Goal: Task Accomplishment & Management: Complete application form

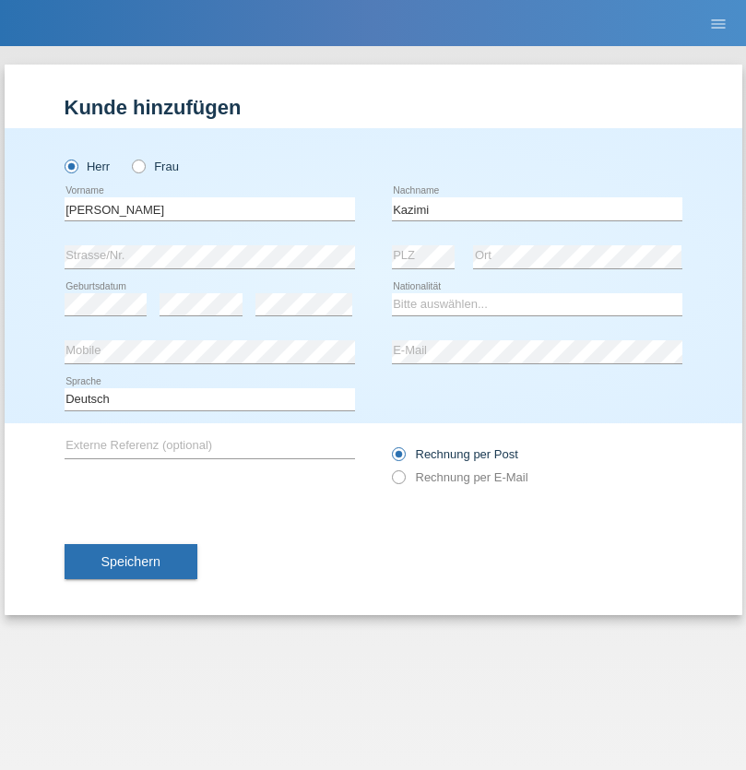
type input "Kazimi"
select select "AF"
select select "C"
select select "16"
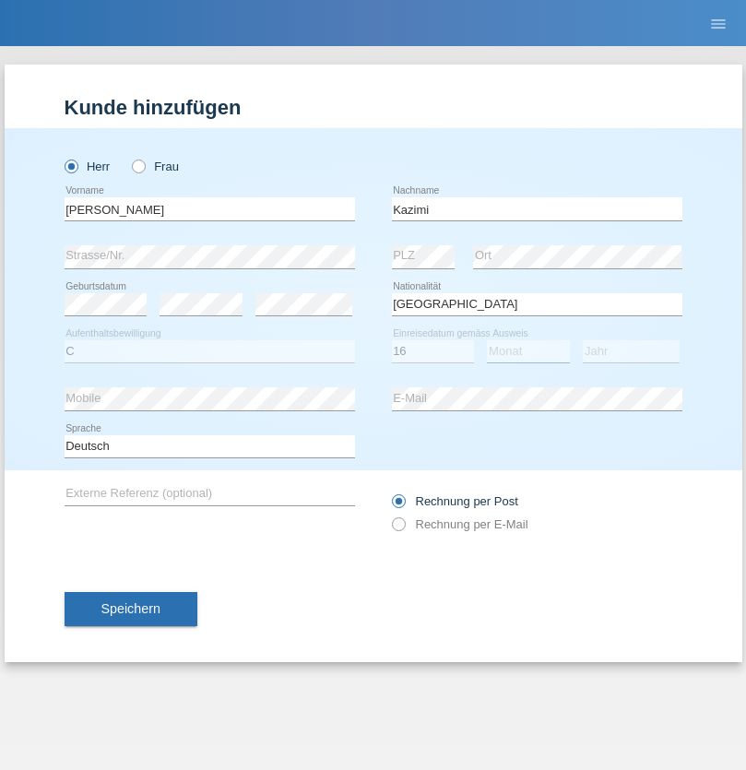
select select "09"
select select "2016"
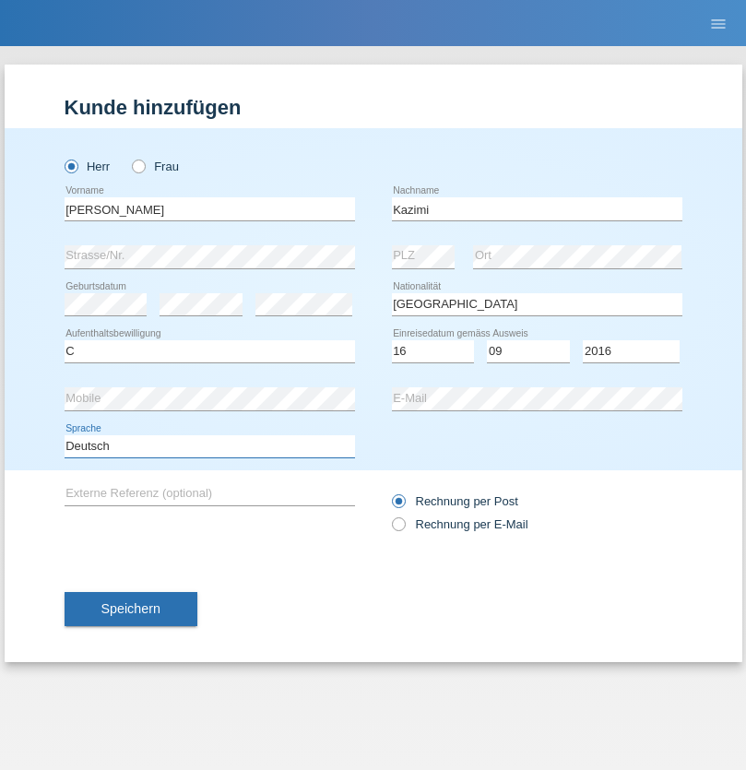
select select "en"
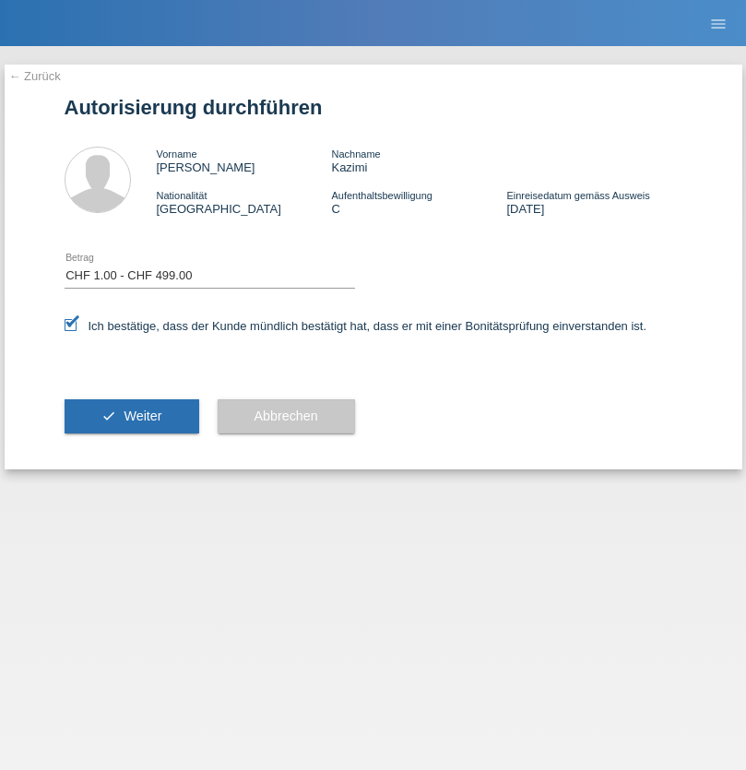
select select "1"
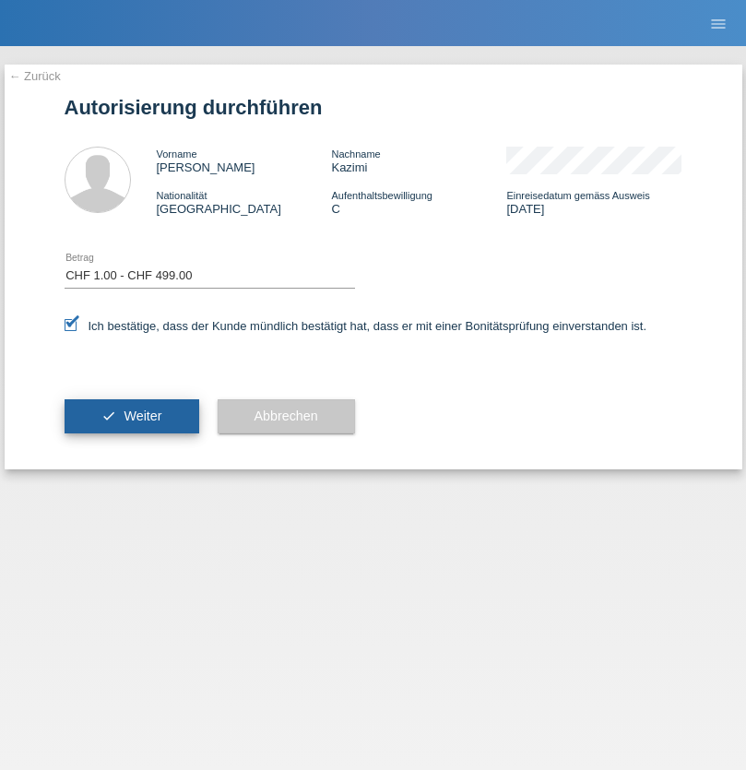
click at [131, 416] on span "Weiter" at bounding box center [142, 415] width 38 height 15
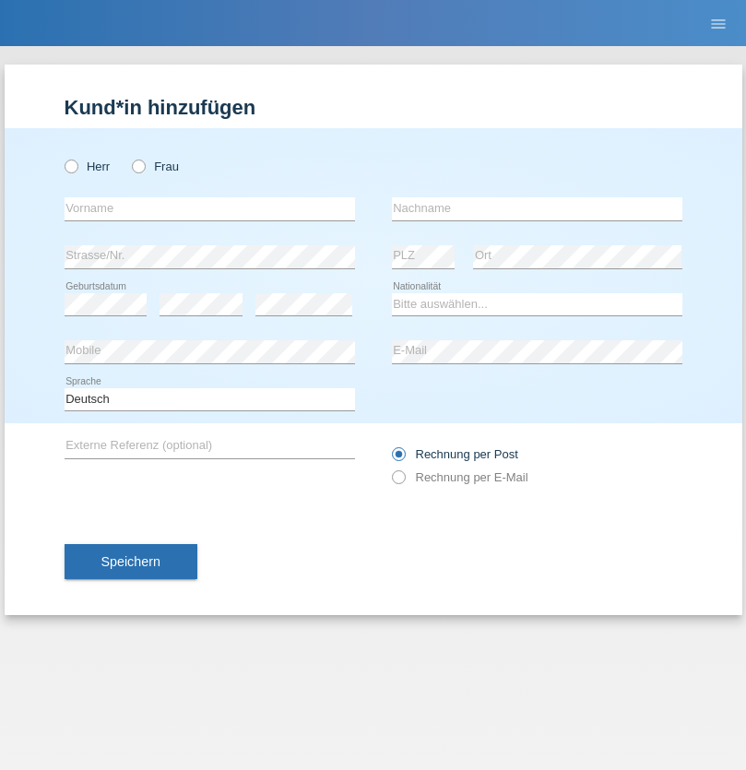
radio input "true"
click at [209, 208] on input "text" at bounding box center [210, 208] width 290 height 23
type input "Miklos"
click at [536, 208] on input "text" at bounding box center [537, 208] width 290 height 23
type input "Meszaros"
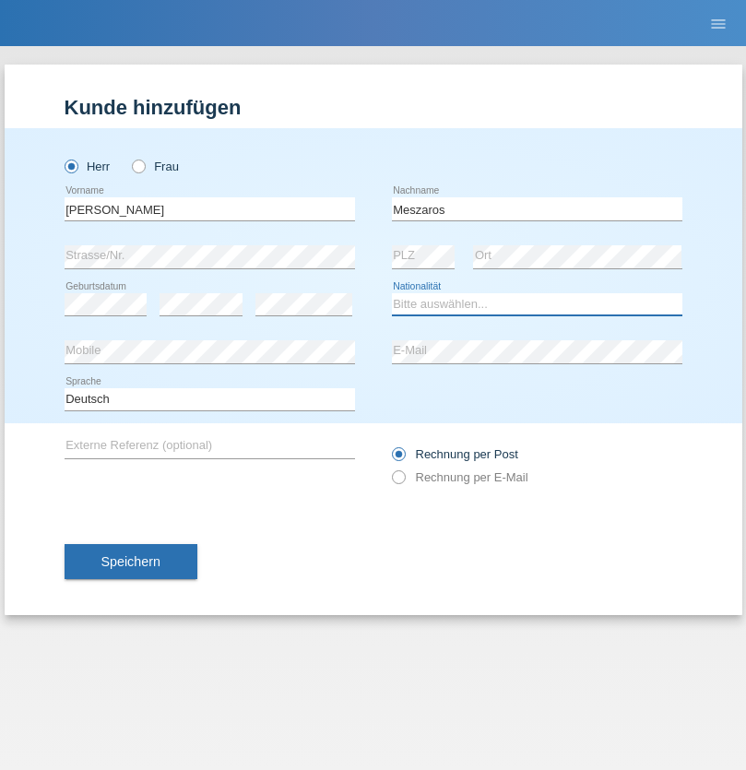
select select "HU"
select select "C"
select select "12"
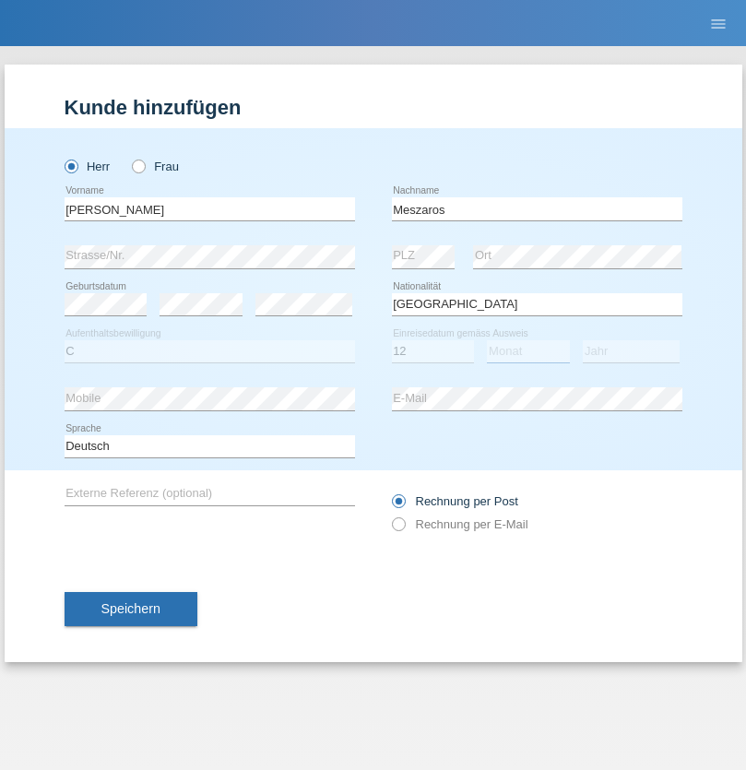
select select "03"
select select "2021"
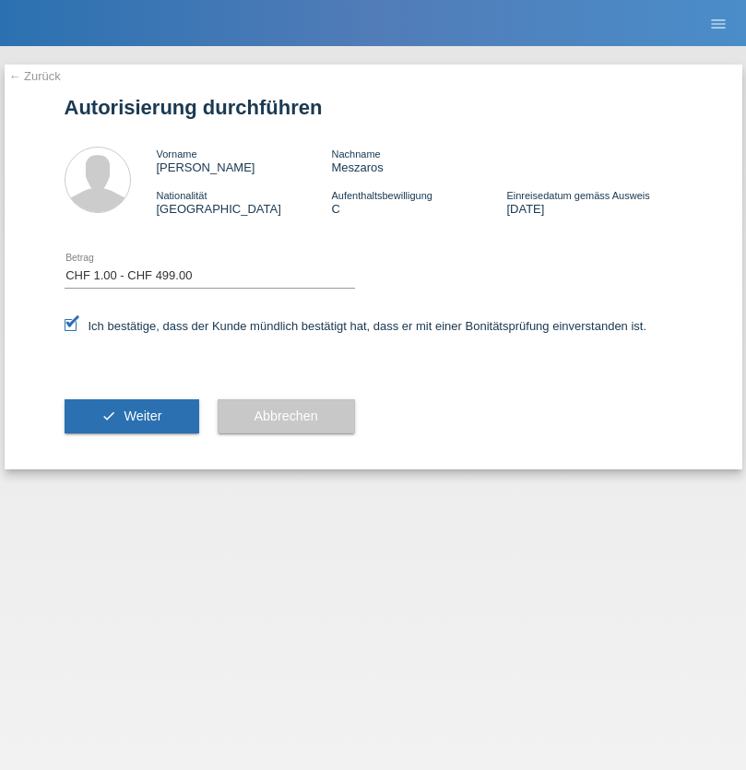
select select "1"
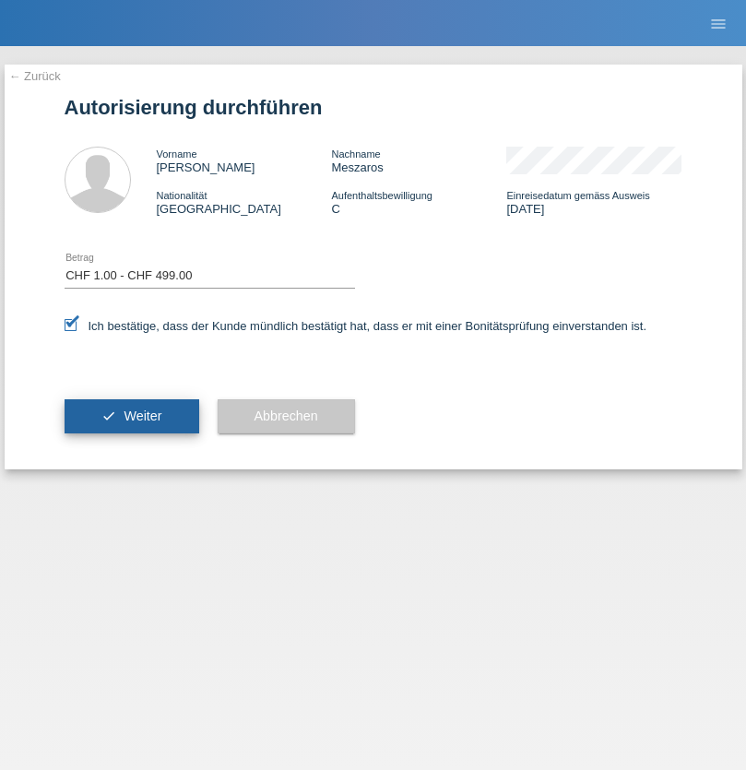
click at [131, 416] on span "Weiter" at bounding box center [142, 415] width 38 height 15
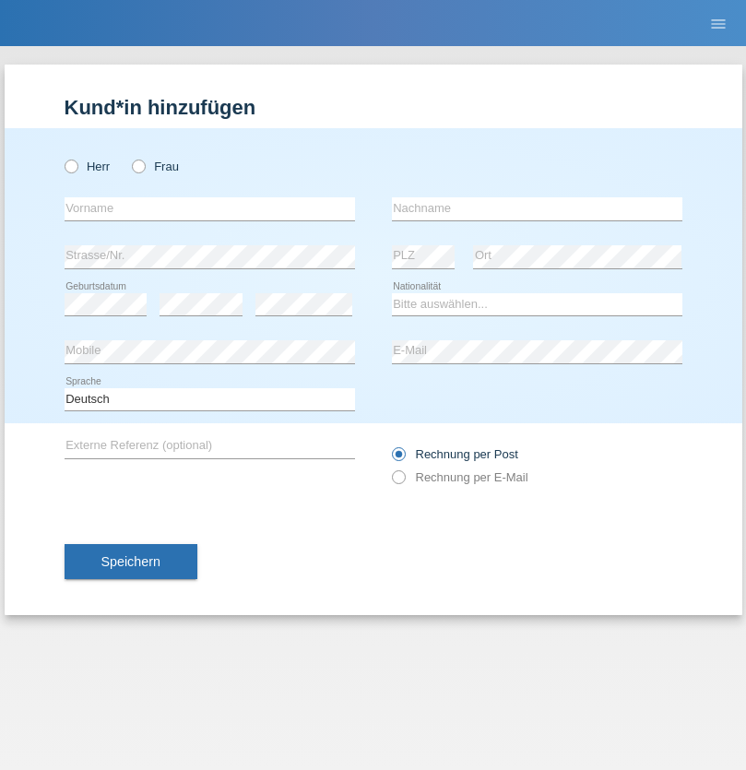
radio input "true"
click at [209, 208] on input "text" at bounding box center [210, 208] width 290 height 23
type input "Ruth"
click at [536, 208] on input "text" at bounding box center [537, 208] width 290 height 23
type input "Krebs"
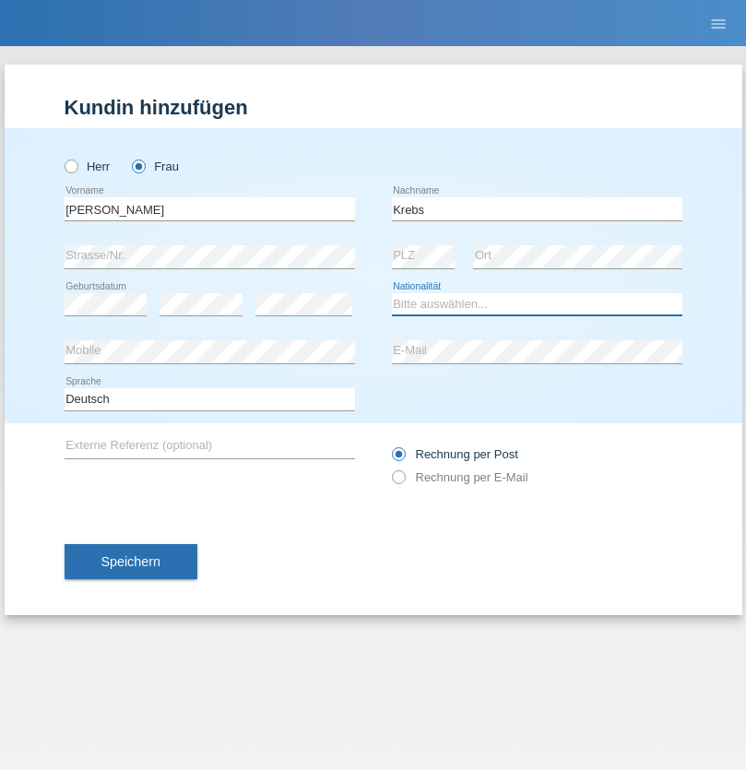
select select "CH"
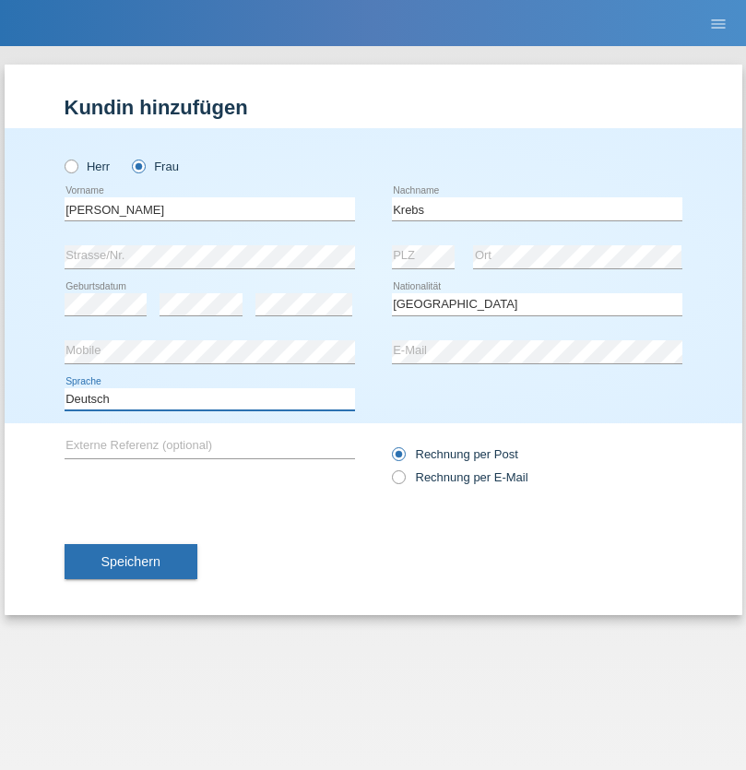
select select "en"
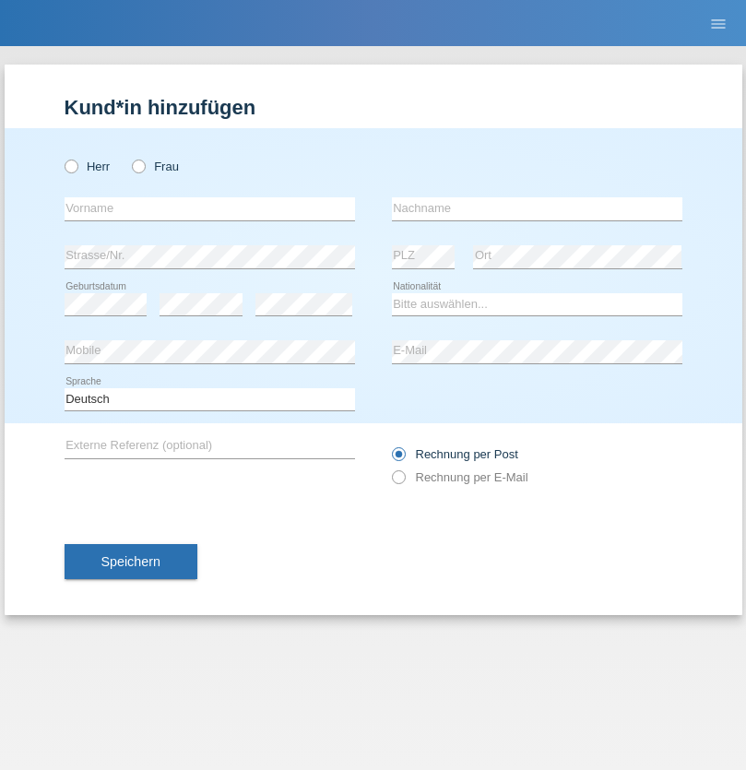
radio input "true"
click at [209, 208] on input "text" at bounding box center [210, 208] width 290 height 23
type input "Qovanaj"
click at [536, 208] on input "text" at bounding box center [537, 208] width 290 height 23
type input "Shaban"
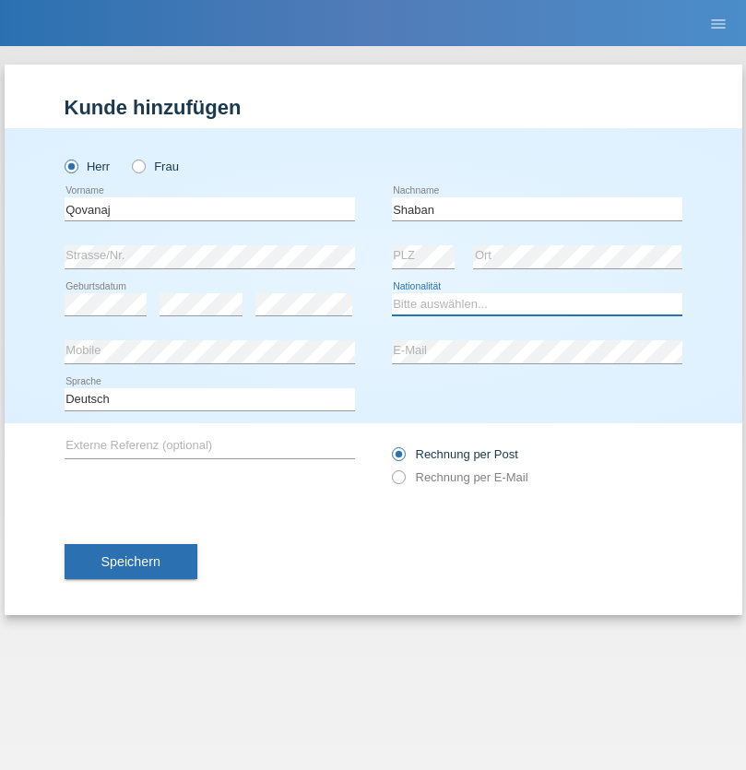
select select "CH"
radio input "true"
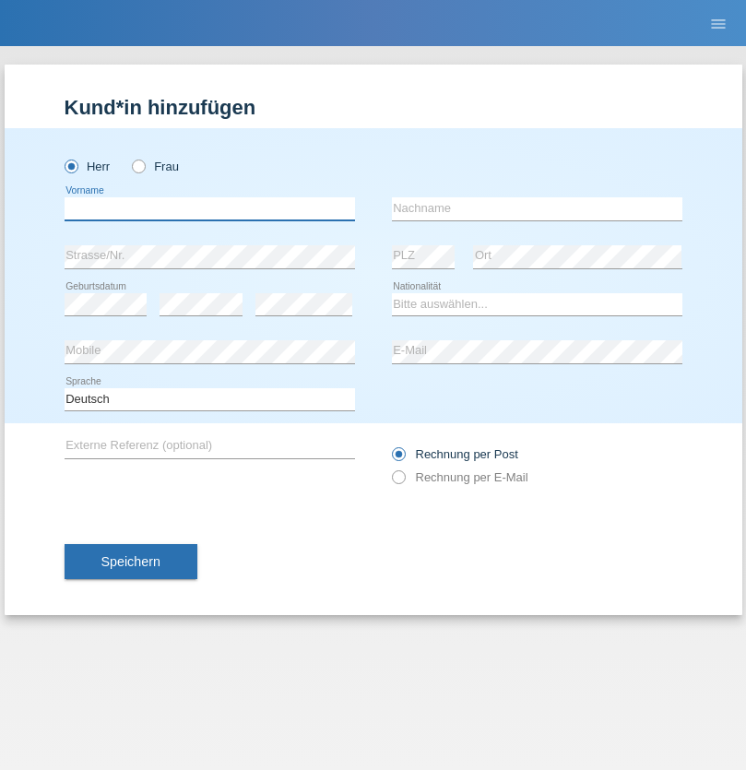
click at [209, 208] on input "text" at bounding box center [210, 208] width 290 height 23
type input "Marco"
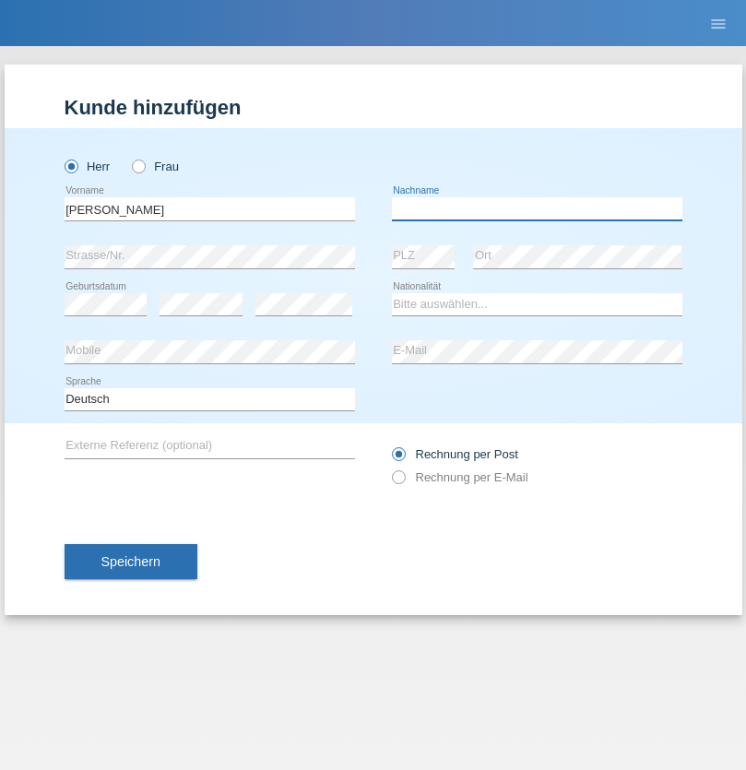
click at [536, 208] on input "text" at bounding box center [537, 208] width 290 height 23
type input "Weinlein"
select select "CH"
radio input "true"
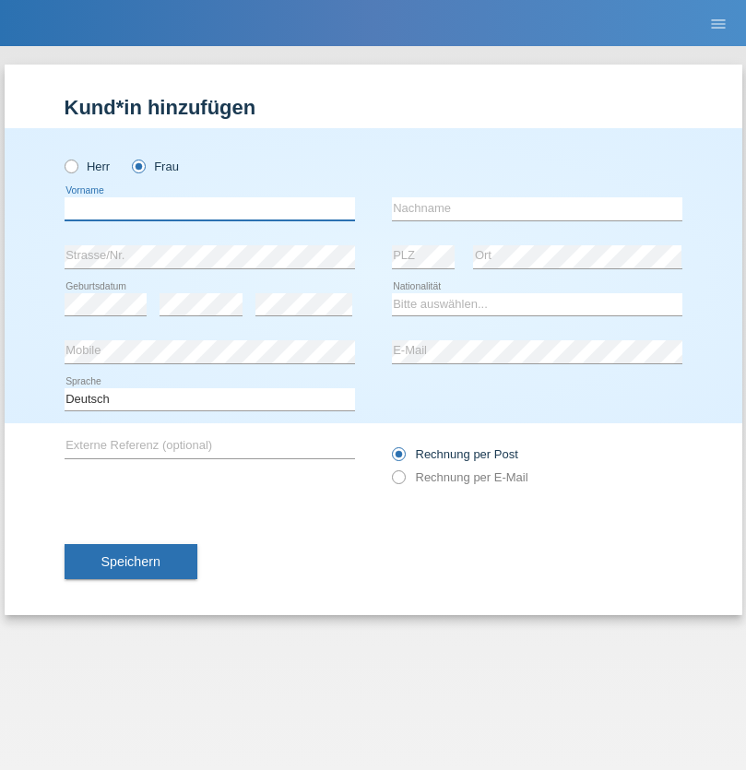
click at [209, 208] on input "text" at bounding box center [210, 208] width 290 height 23
type input "Jashari lmeri"
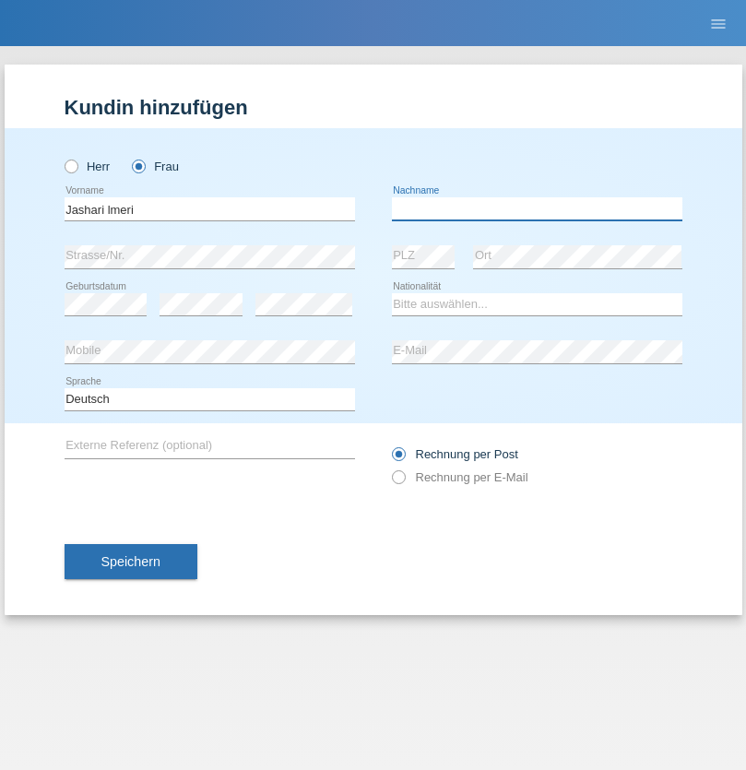
click at [536, 208] on input "text" at bounding box center [537, 208] width 290 height 23
type input "Rabije"
select select "CH"
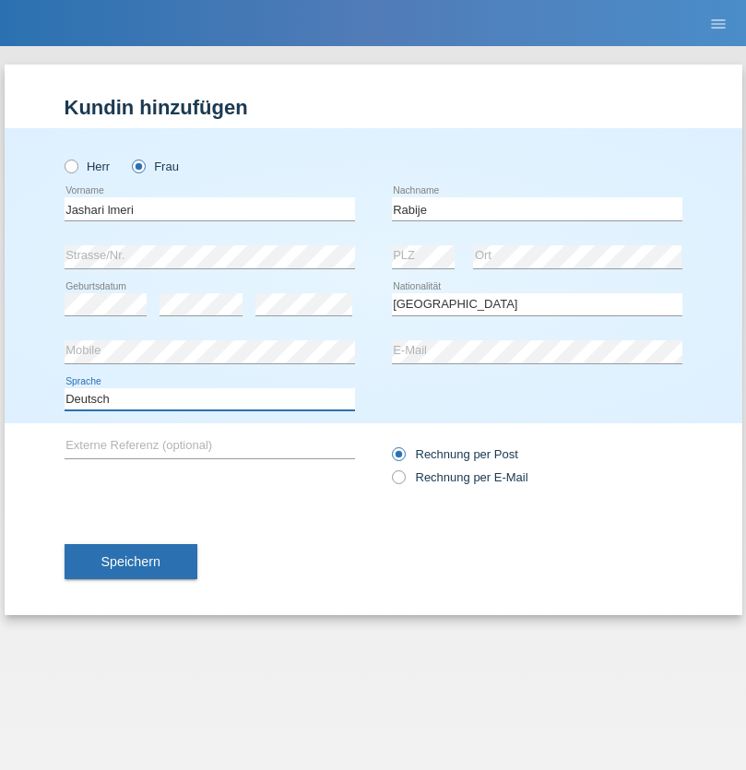
select select "en"
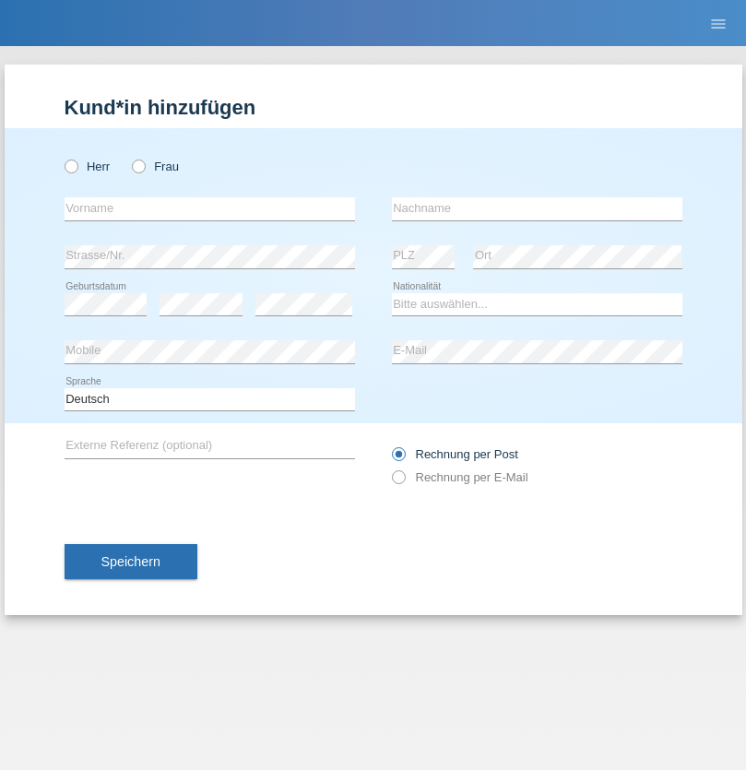
radio input "true"
click at [209, 208] on input "text" at bounding box center [210, 208] width 290 height 23
type input "firat"
click at [536, 208] on input "text" at bounding box center [537, 208] width 290 height 23
type input "kara"
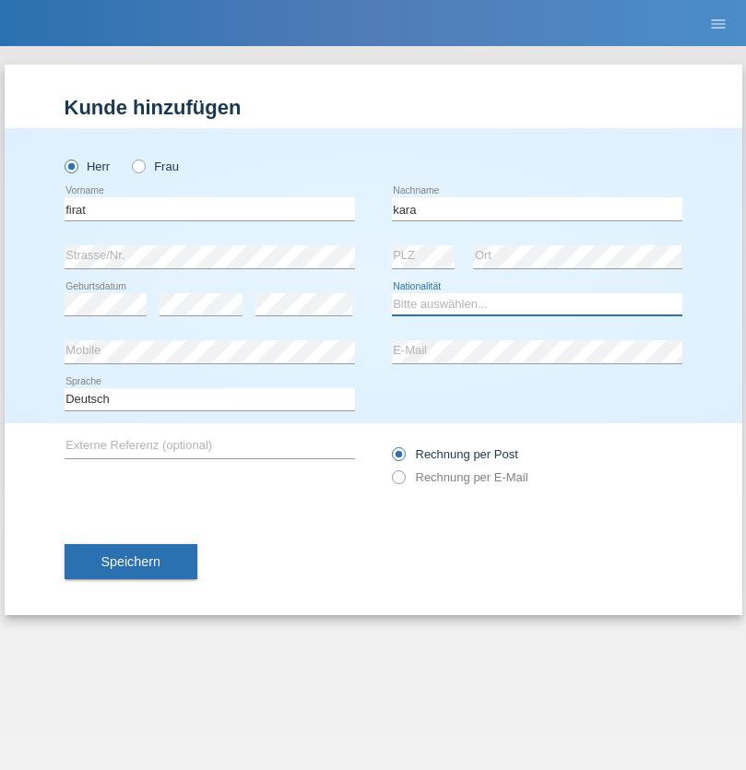
select select "CH"
radio input "true"
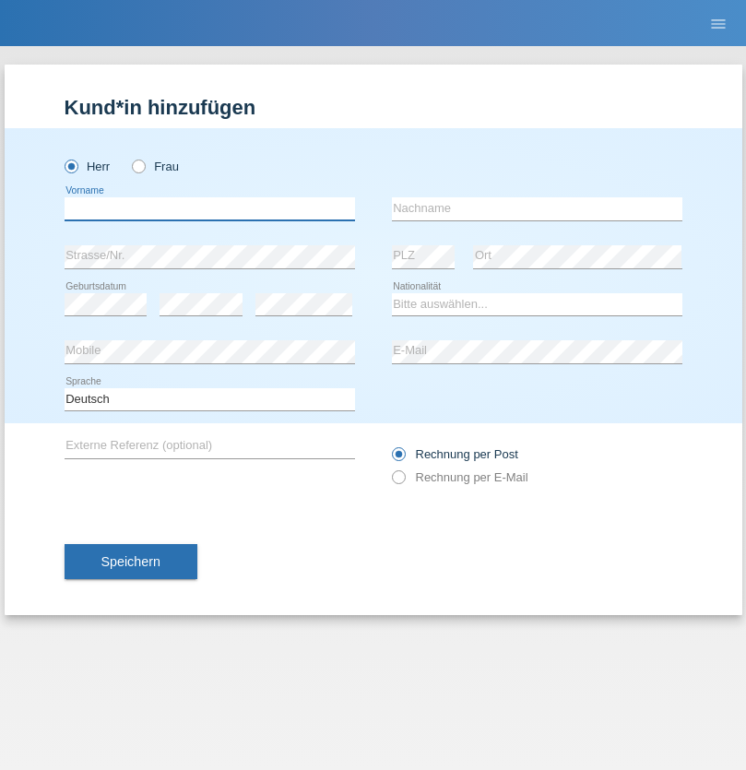
click at [209, 208] on input "text" at bounding box center [210, 208] width 290 height 23
type input "Gigov"
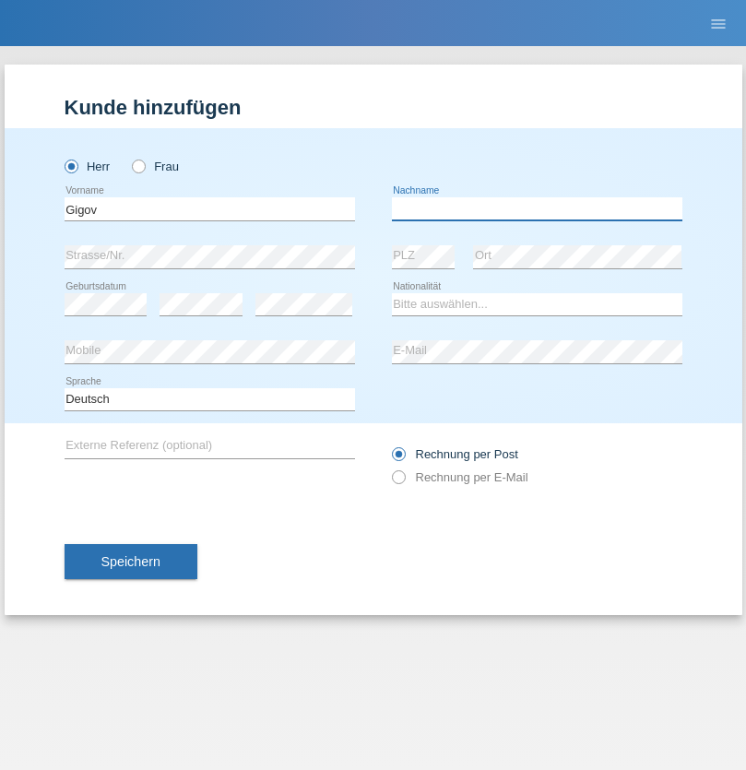
click at [536, 208] on input "text" at bounding box center [537, 208] width 290 height 23
type input "Zhan"
select select "BG"
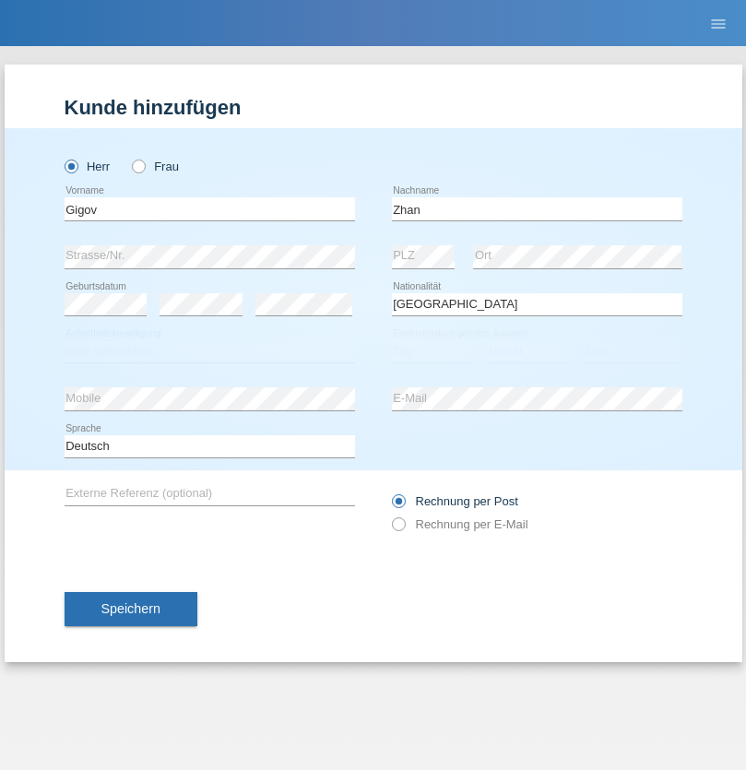
select select "C"
select select "23"
select select "10"
select select "2021"
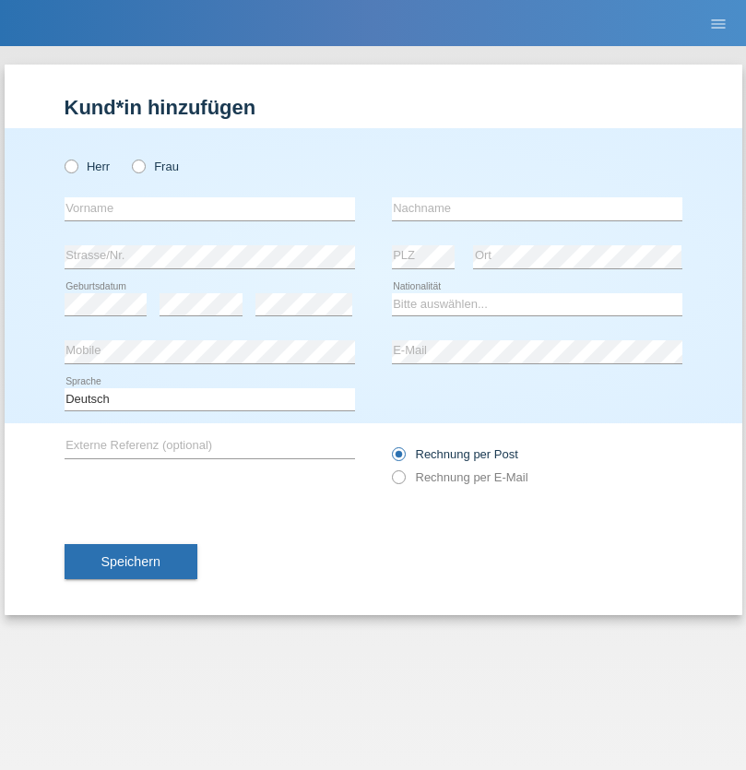
radio input "true"
click at [209, 208] on input "text" at bounding box center [210, 208] width 290 height 23
type input "Amand"
click at [536, 208] on input "text" at bounding box center [537, 208] width 290 height 23
type input "Pires"
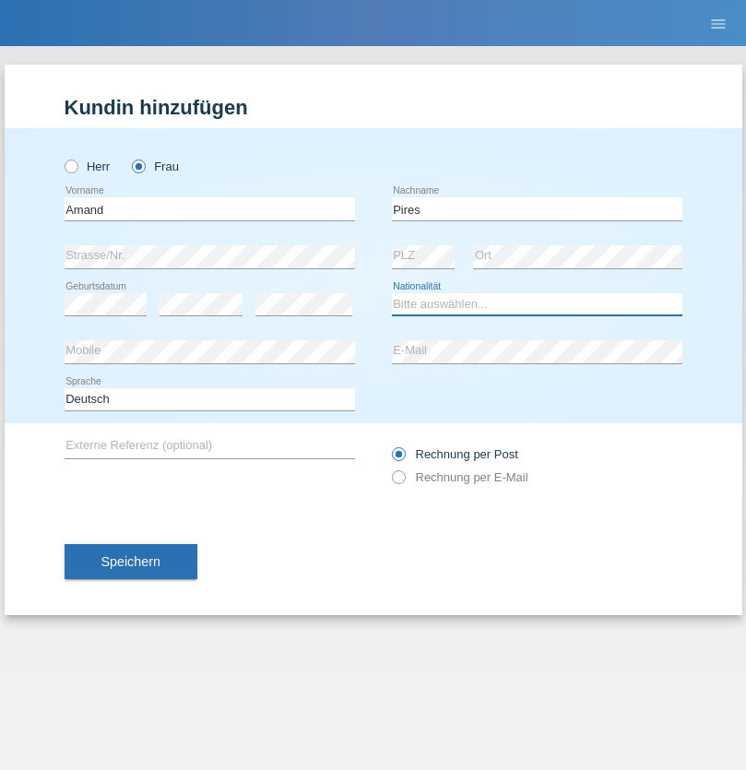
select select "CH"
radio input "true"
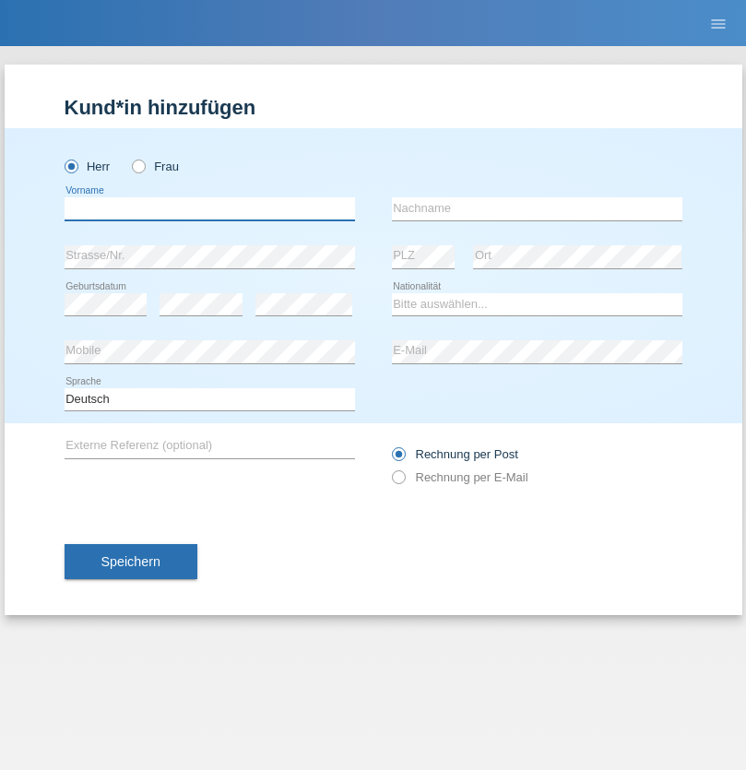
click at [209, 208] on input "text" at bounding box center [210, 208] width 290 height 23
type input "Anwar"
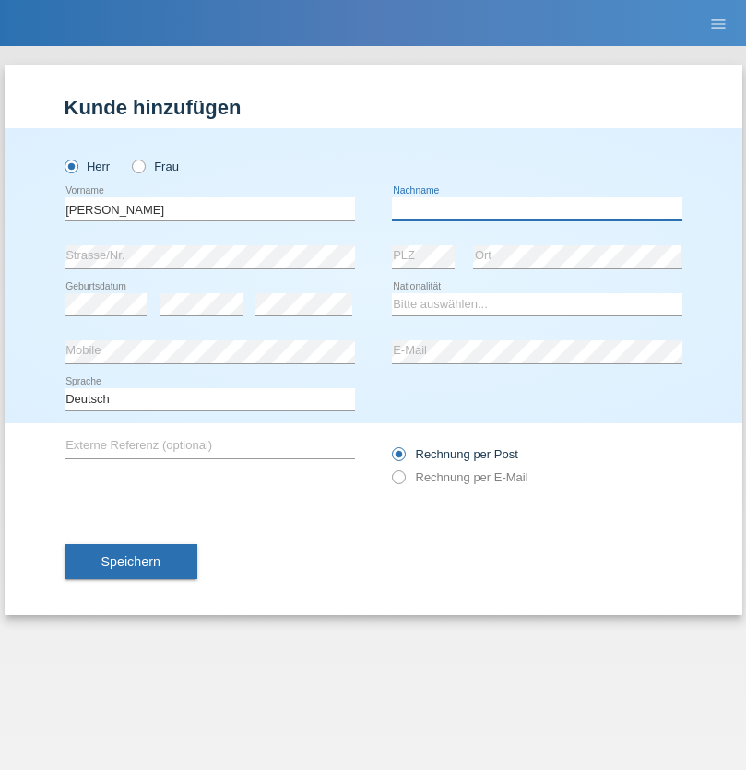
click at [536, 208] on input "text" at bounding box center [537, 208] width 290 height 23
type input "Saidi"
select select "CH"
radio input "true"
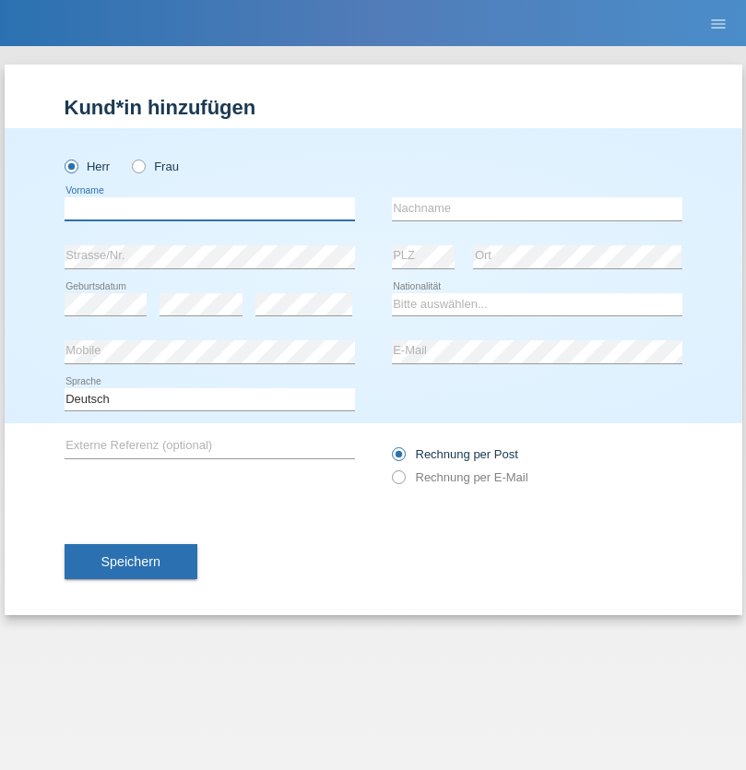
click at [209, 208] on input "text" at bounding box center [210, 208] width 290 height 23
type input "Matusa"
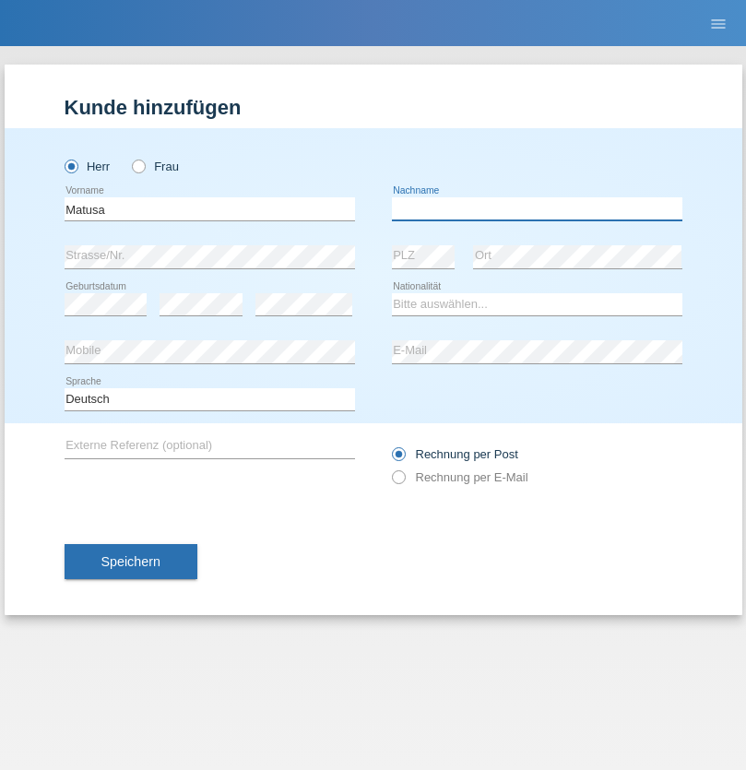
click at [536, 208] on input "text" at bounding box center [537, 208] width 290 height 23
type input "Marian valentin"
select select "OM"
select select "C"
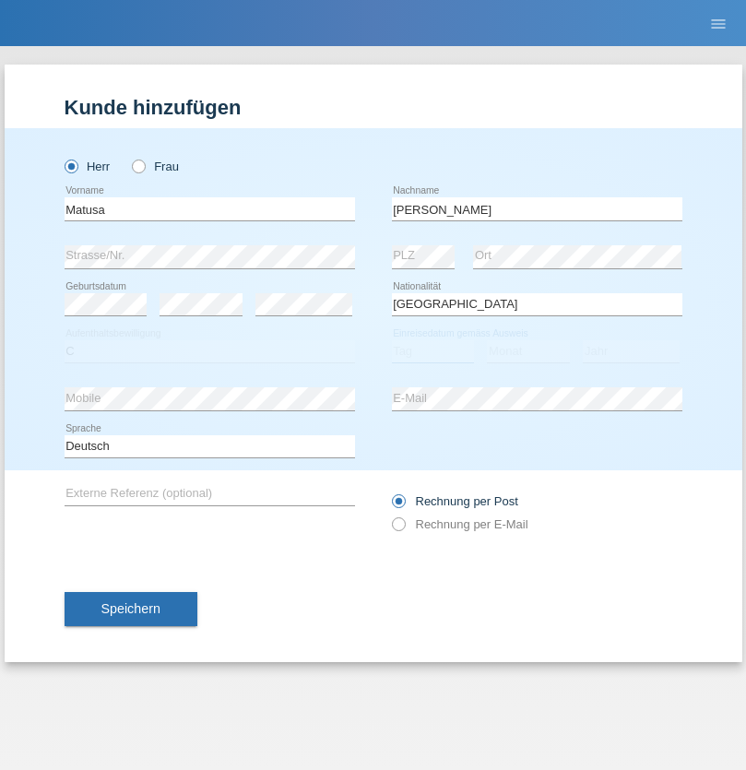
select select "01"
select select "06"
select select "2016"
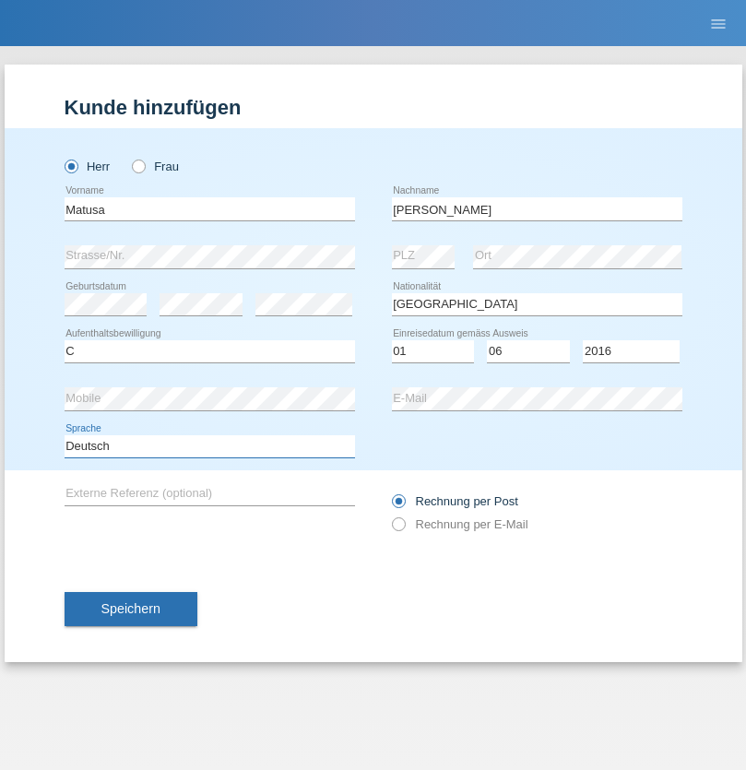
select select "en"
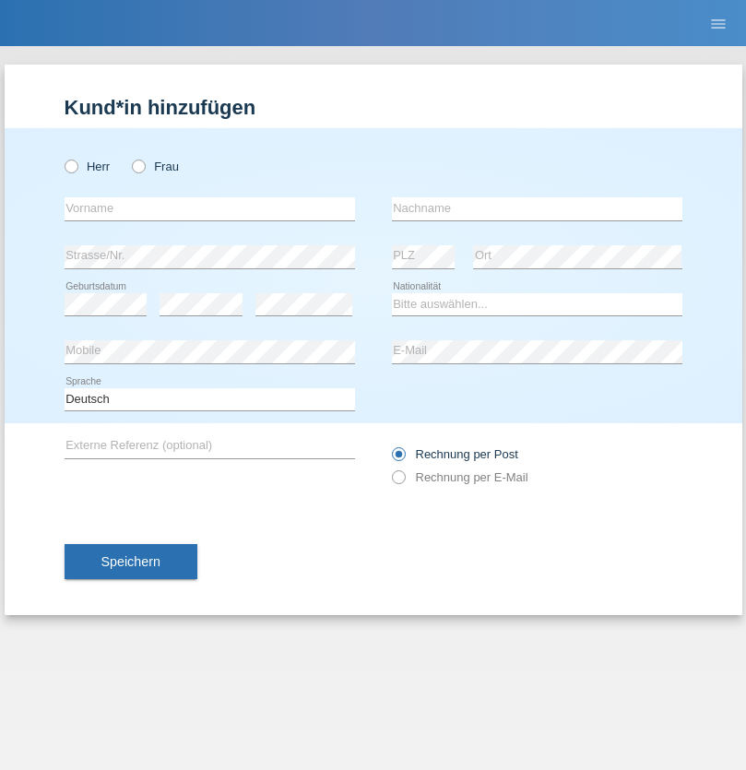
radio input "true"
click at [209, 208] on input "text" at bounding box center [210, 208] width 290 height 23
type input "[PERSON_NAME]"
click at [536, 208] on input "text" at bounding box center [537, 208] width 290 height 23
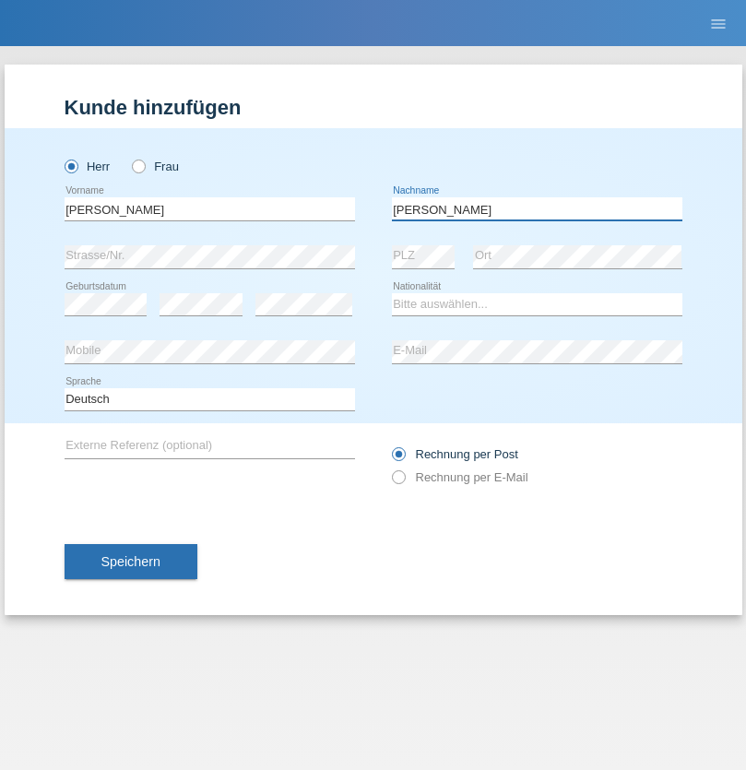
type input "[PERSON_NAME]"
select select "PT"
select select "C"
select select "23"
select select "08"
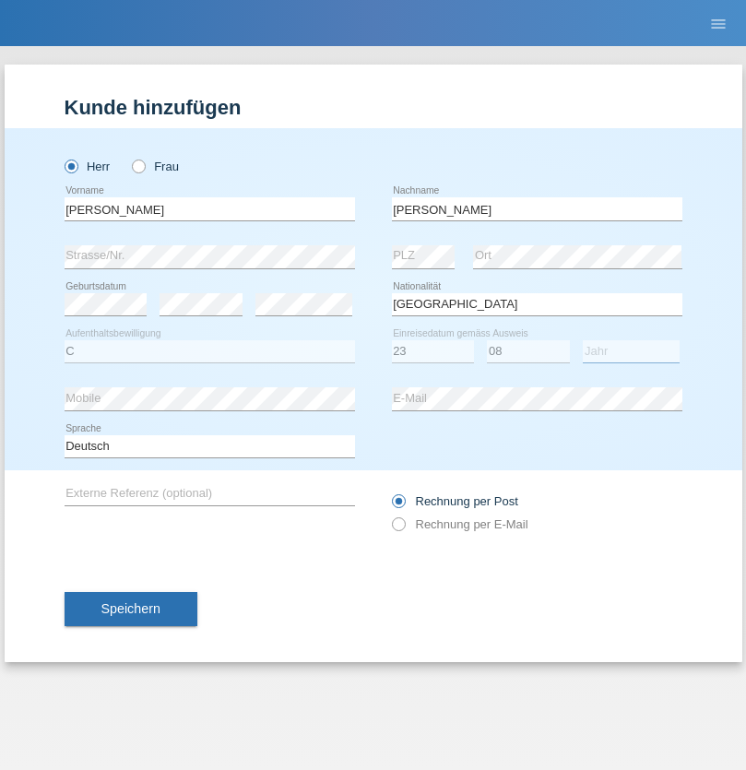
select select "2021"
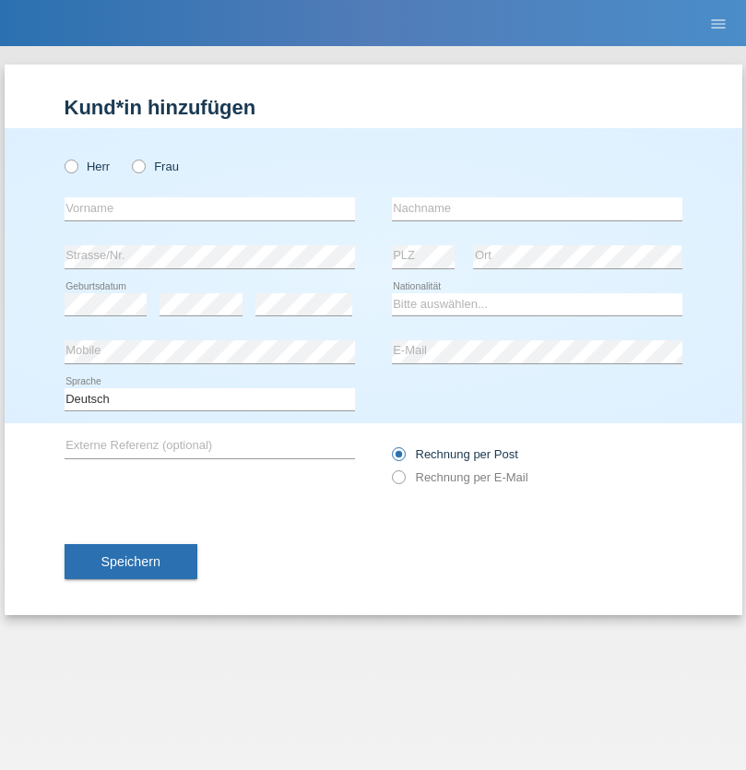
radio input "true"
click at [209, 208] on input "text" at bounding box center [210, 208] width 290 height 23
type input "Luca"
click at [536, 208] on input "text" at bounding box center [537, 208] width 290 height 23
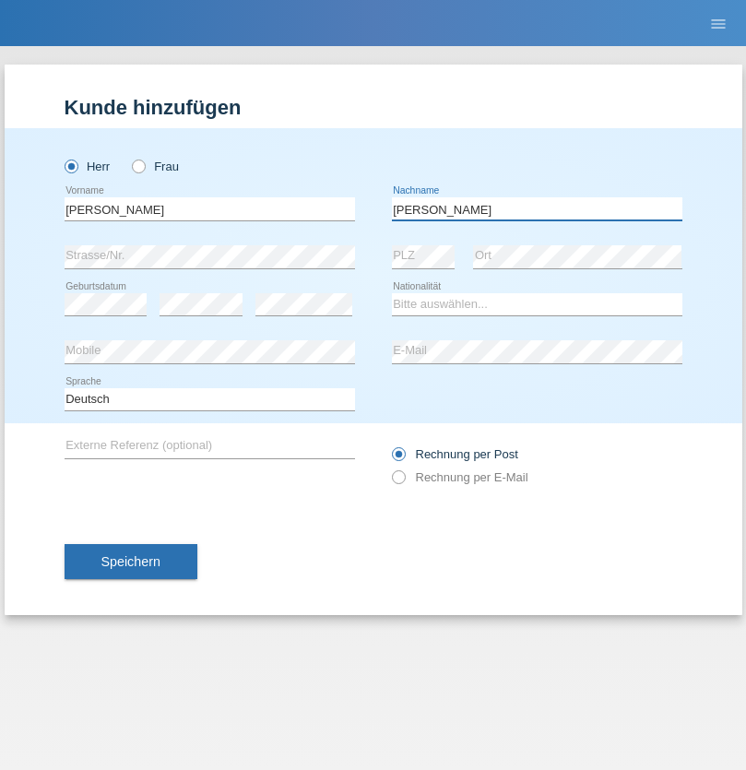
type input "Meier"
select select "CH"
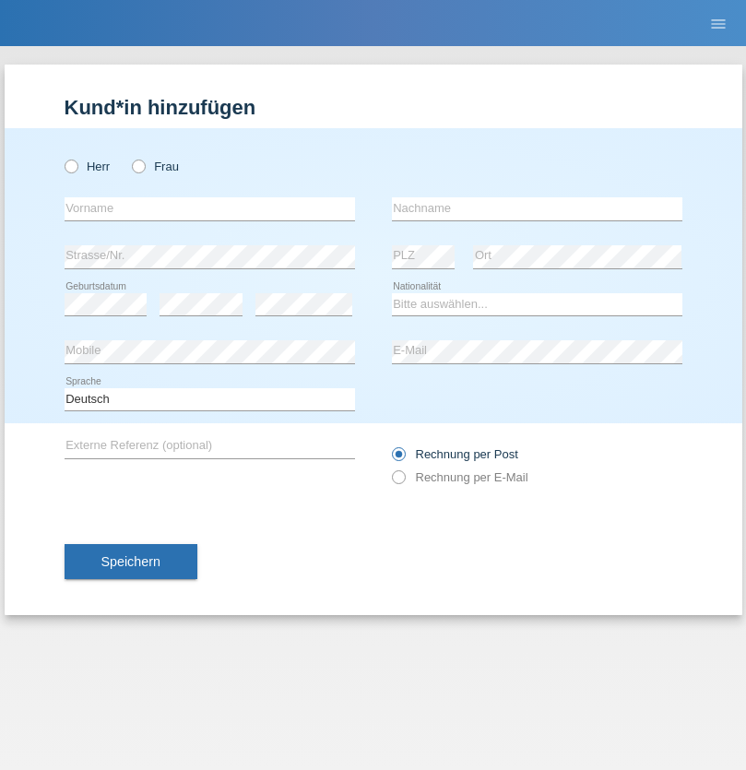
radio input "true"
click at [209, 208] on input "text" at bounding box center [210, 208] width 290 height 23
type input "Szilvia"
click at [536, 208] on input "text" at bounding box center [537, 208] width 290 height 23
type input "Olakh"
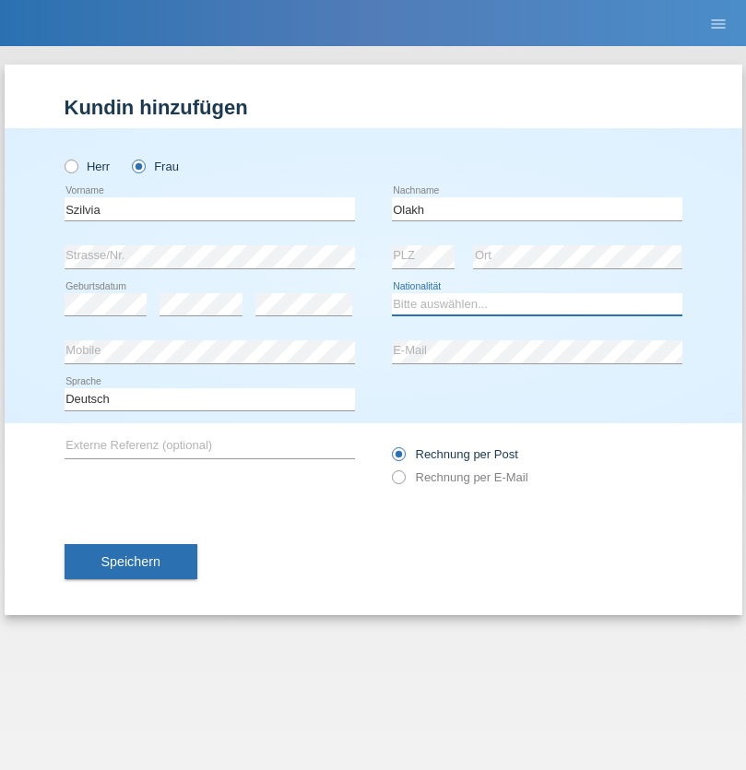
select select "UA"
select select "C"
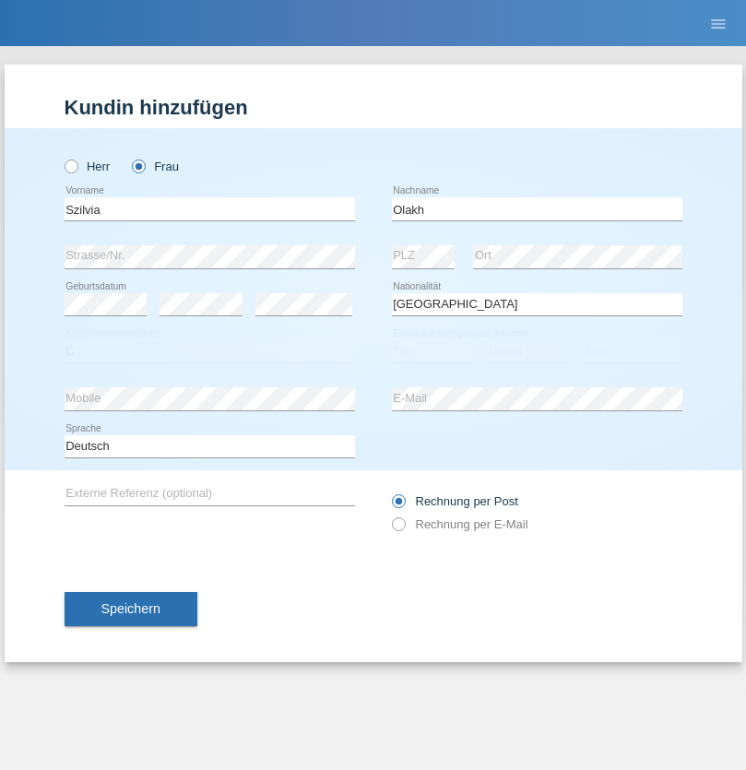
select select "14"
select select "09"
select select "2021"
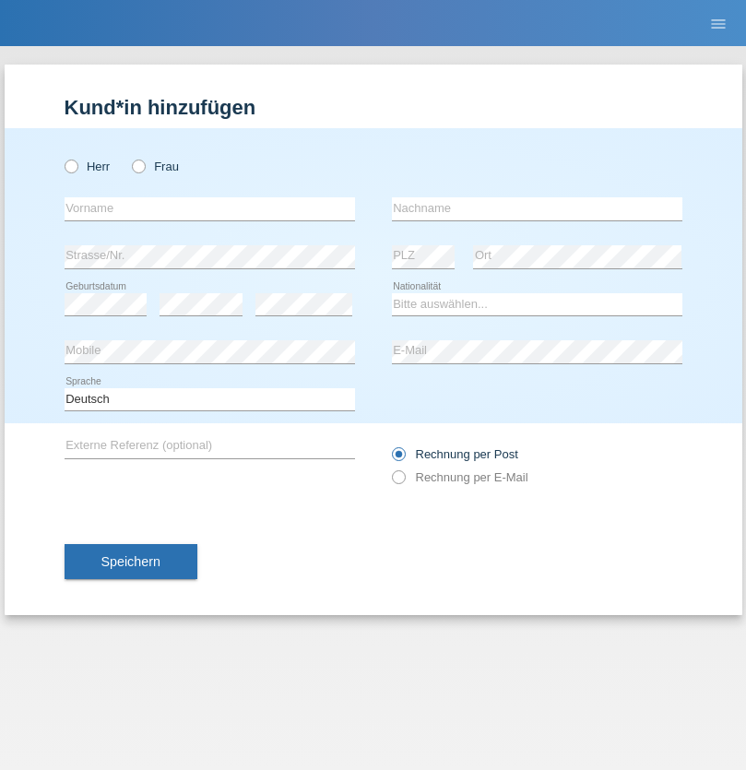
radio input "true"
click at [209, 208] on input "text" at bounding box center [210, 208] width 290 height 23
type input "Asrit"
click at [536, 208] on input "text" at bounding box center [537, 208] width 290 height 23
type input "Kupa"
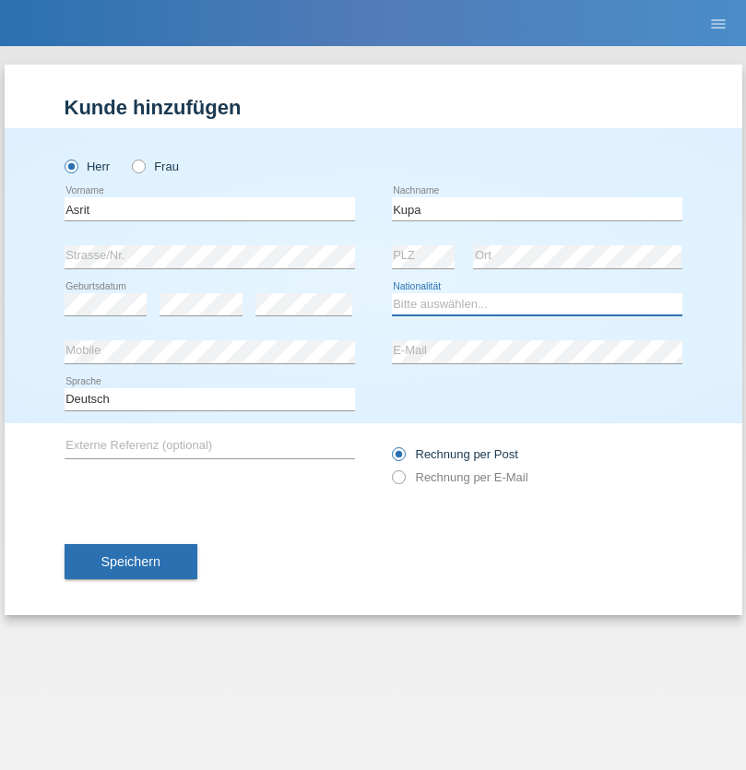
select select "MK"
select select "C"
select select "27"
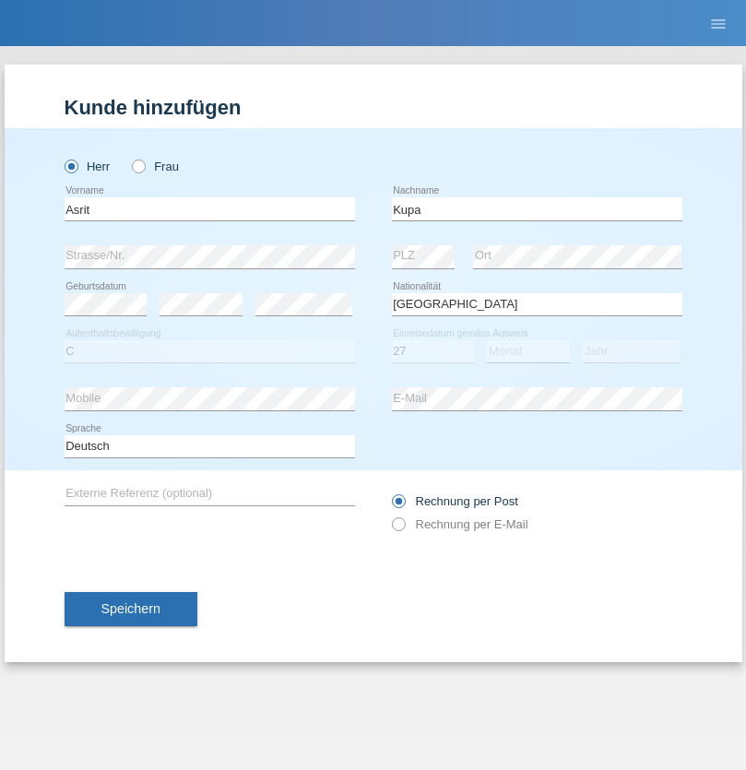
select select "05"
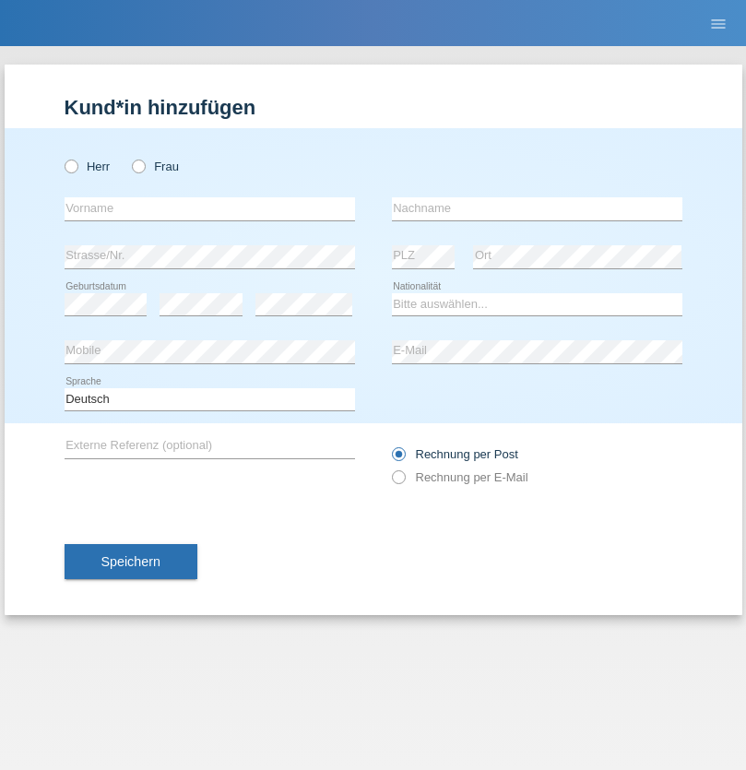
radio input "true"
click at [209, 208] on input "text" at bounding box center [210, 208] width 290 height 23
type input "[PERSON_NAME]"
click at [536, 208] on input "text" at bounding box center [537, 208] width 290 height 23
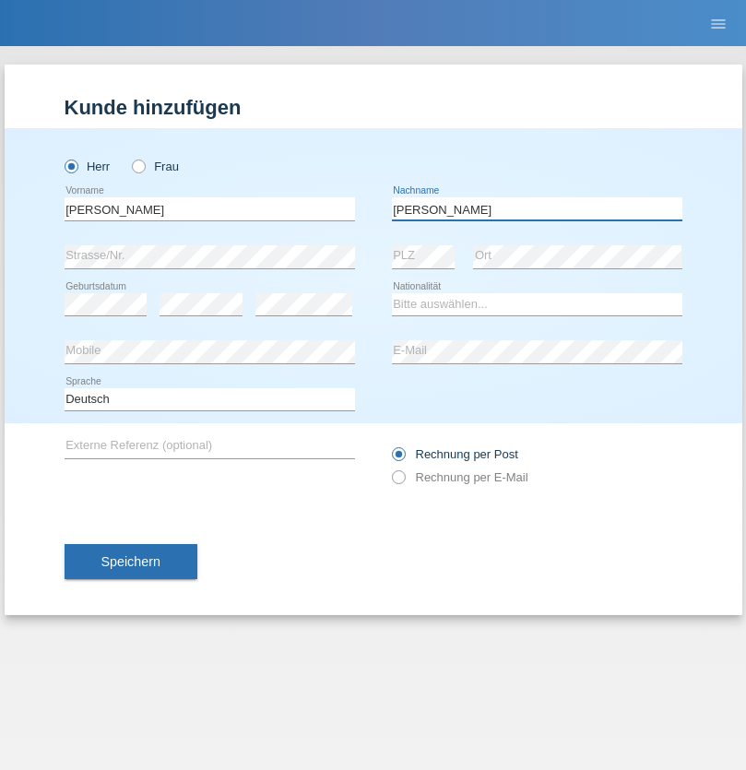
type input "[PERSON_NAME]"
select select "SY"
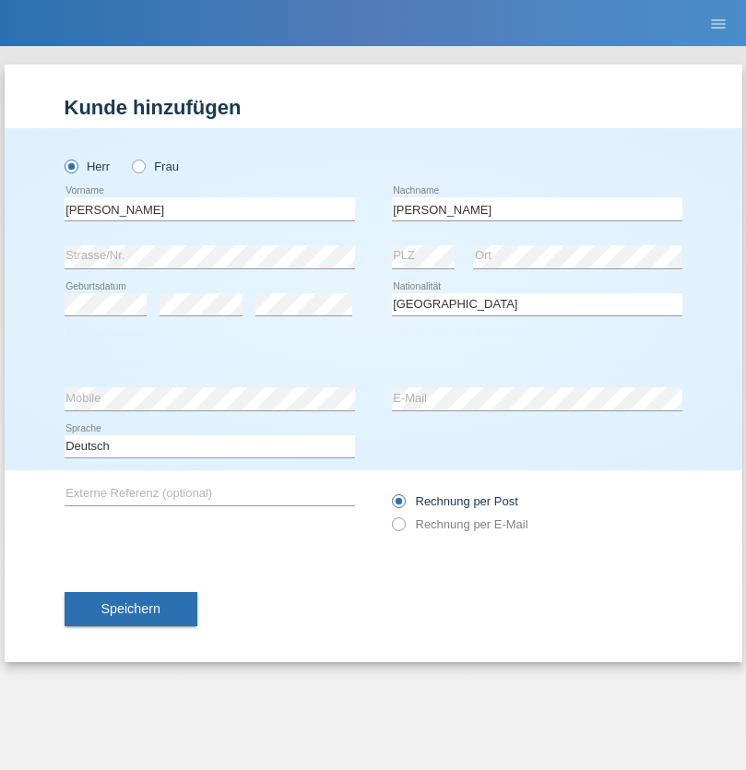
select select "C"
select select "14"
select select "09"
select select "2021"
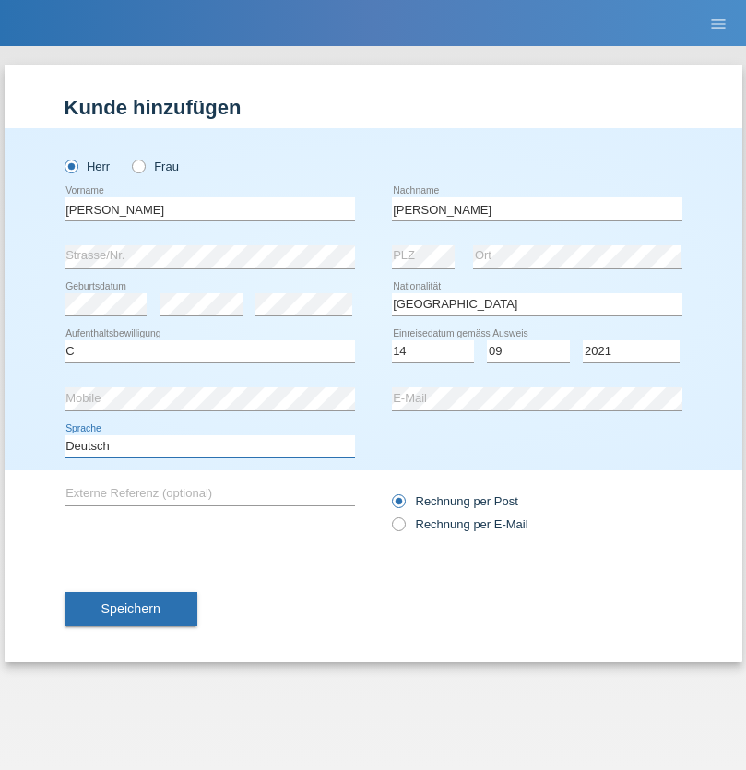
select select "en"
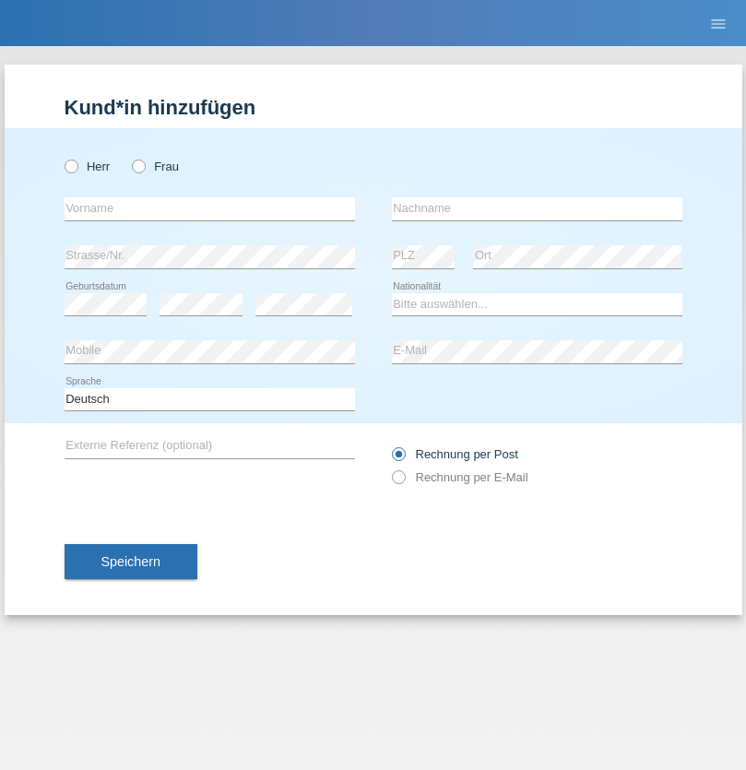
radio input "true"
select select "CH"
radio input "true"
click at [209, 208] on input "text" at bounding box center [210, 208] width 290 height 23
type input "[PERSON_NAME]"
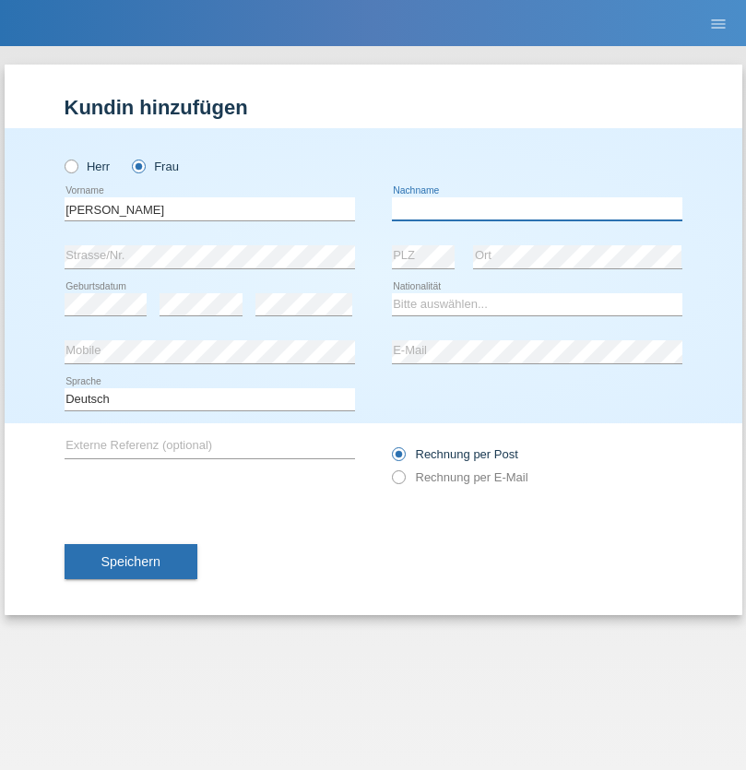
click at [536, 208] on input "text" at bounding box center [537, 208] width 290 height 23
type input "Bacic"
select select "CH"
